Goal: Find specific page/section: Find specific page/section

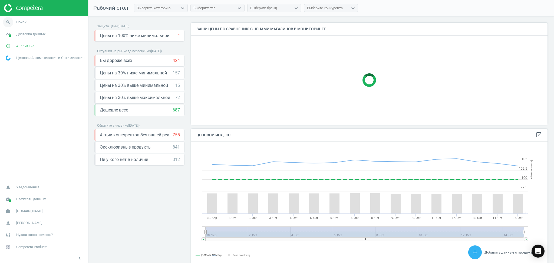
scroll to position [135, 362]
click at [13, 45] on span "pie_chart_outlined" at bounding box center [8, 46] width 16 height 12
click at [13, 64] on span "Товары" at bounding box center [11, 66] width 11 height 4
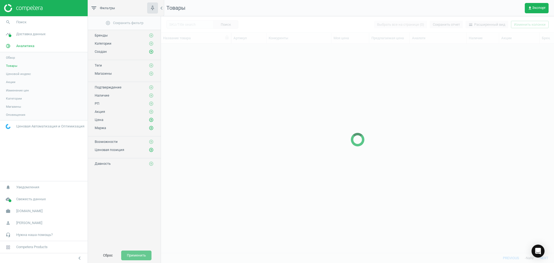
scroll to position [198, 388]
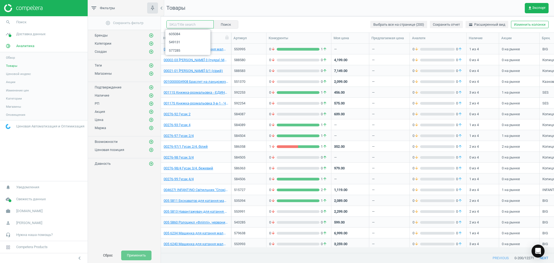
click at [184, 26] on input "text" at bounding box center [189, 24] width 47 height 8
paste input "498568"
type input "498568"
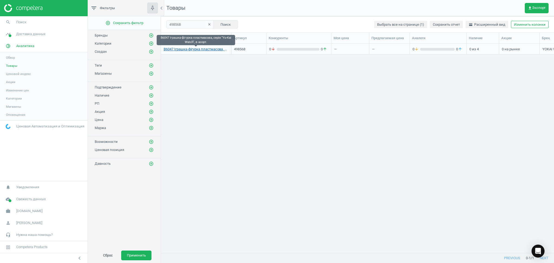
click at [195, 51] on link "B6047 Іграшка-фігурка пластмасова, серія "Yo-Kai Watch", в асорт." at bounding box center [196, 49] width 65 height 5
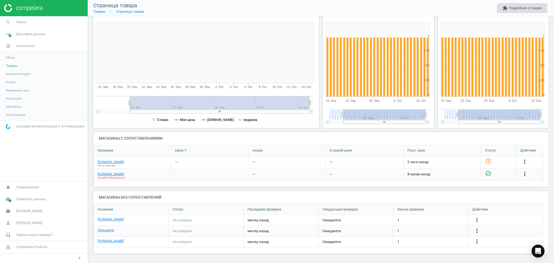
click at [510, 5] on button "extension Подробнее о товаре" at bounding box center [522, 8] width 50 height 10
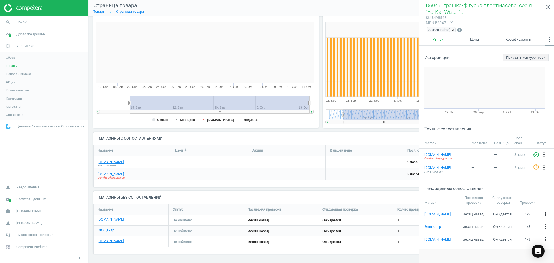
click at [550, 41] on icon "more_vert" at bounding box center [550, 39] width 6 height 6
click at [541, 71] on button "Сопоставления" at bounding box center [536, 70] width 36 height 6
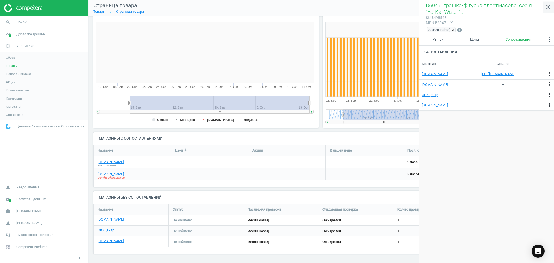
click at [548, 7] on icon "close" at bounding box center [549, 7] width 6 height 6
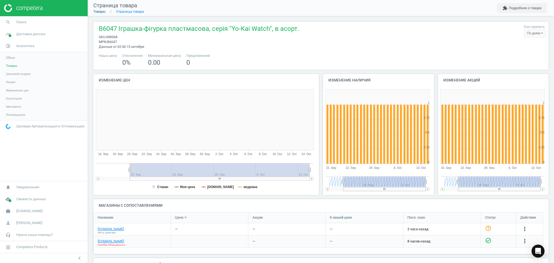
click at [101, 10] on link "Товары" at bounding box center [99, 11] width 12 height 4
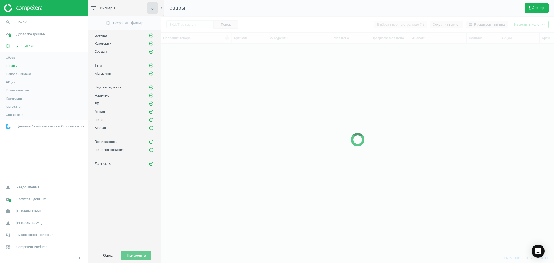
scroll to position [198, 388]
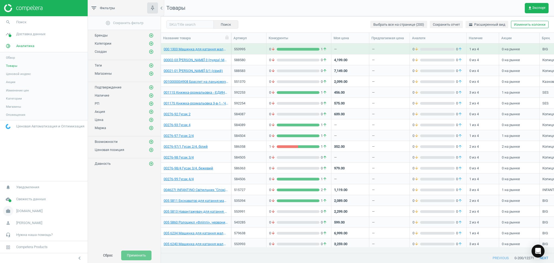
click at [19, 212] on span "[DOMAIN_NAME]" at bounding box center [29, 211] width 26 height 5
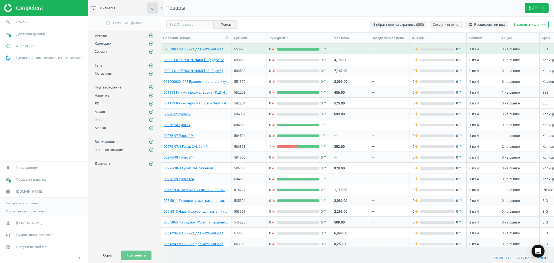
click at [12, 205] on span "Настройки кампании" at bounding box center [22, 203] width 32 height 4
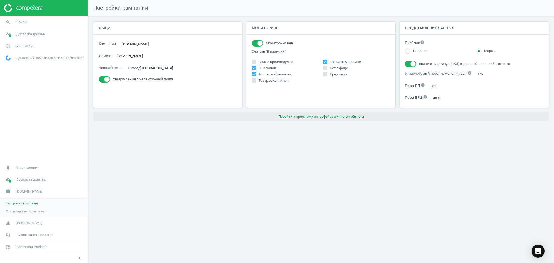
click at [313, 116] on button "Перейти к прежнему интерфейсу личного кабинета" at bounding box center [321, 117] width 456 height 10
